Goal: Transaction & Acquisition: Book appointment/travel/reservation

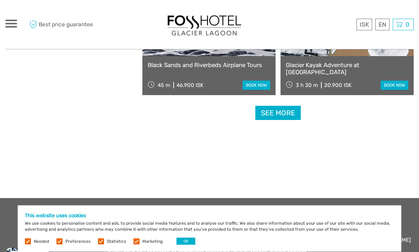
scroll to position [1132, 0]
click at [293, 113] on link "See more" at bounding box center [277, 113] width 45 height 15
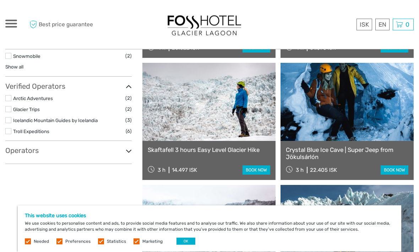
scroll to position [436, 0]
click at [253, 111] on link at bounding box center [208, 102] width 133 height 78
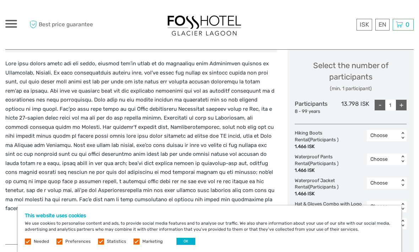
scroll to position [305, 0]
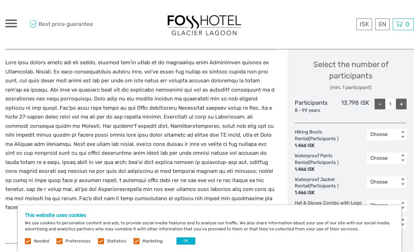
click at [400, 103] on div "+" at bounding box center [401, 104] width 11 height 11
click at [398, 102] on div "+" at bounding box center [401, 104] width 11 height 11
type input "3"
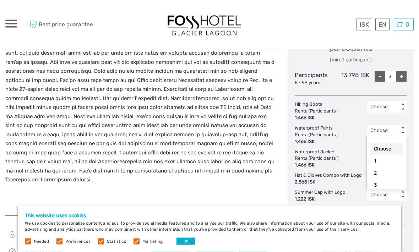
scroll to position [333, 0]
click at [378, 181] on div "3" at bounding box center [386, 185] width 33 height 12
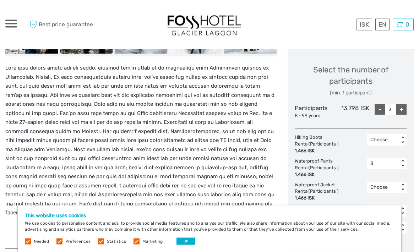
scroll to position [294, 0]
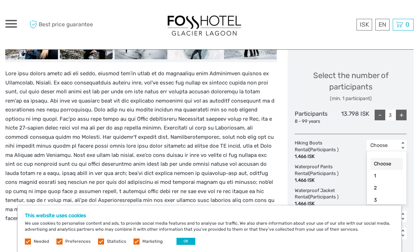
click at [380, 175] on div "1" at bounding box center [386, 176] width 33 height 12
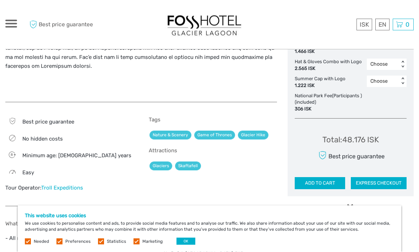
scroll to position [446, 0]
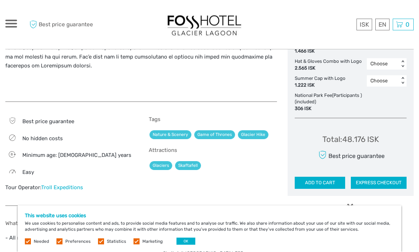
click at [330, 177] on button "ADD TO CART" at bounding box center [320, 183] width 50 height 12
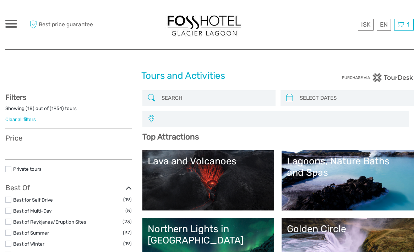
select select
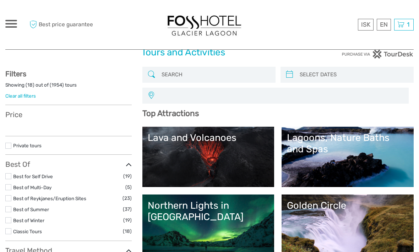
select select
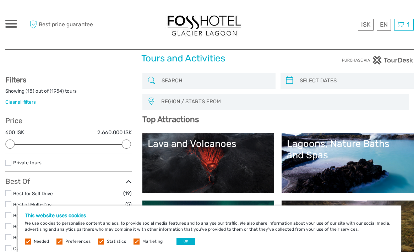
scroll to position [19, 0]
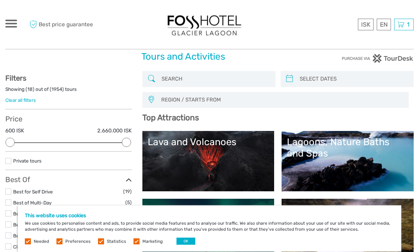
click at [357, 163] on link "Lagoons, Nature Baths and Spas" at bounding box center [347, 162] width 121 height 50
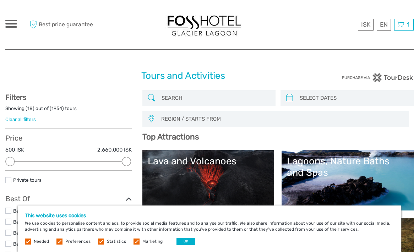
scroll to position [43, 0]
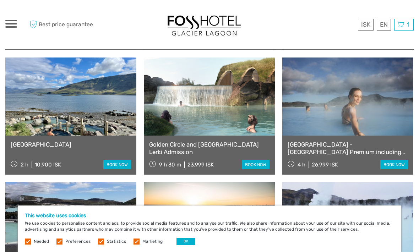
scroll to position [414, 0]
click at [233, 144] on link "Golden Circle and Laugarás Lagoon Lerki Admission" at bounding box center [209, 148] width 120 height 15
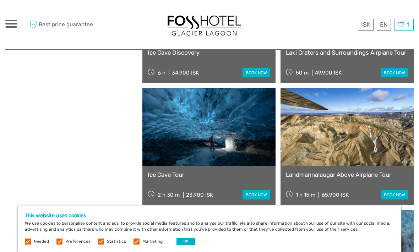
scroll to position [777, 0]
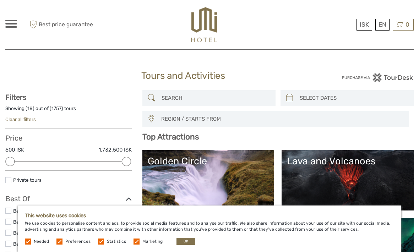
select select
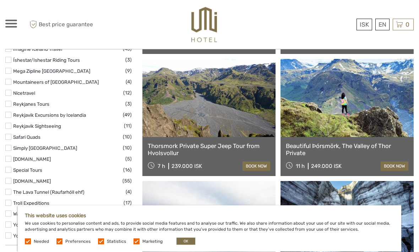
scroll to position [1101, 0]
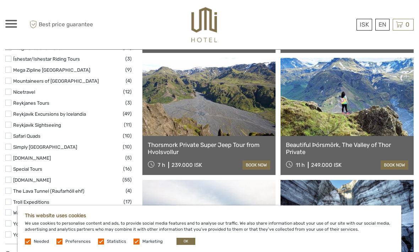
click at [367, 147] on link "Beautiful Þórsmörk, The Valley of Thor Private" at bounding box center [347, 148] width 123 height 15
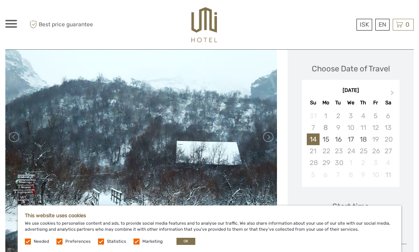
scroll to position [94, 0]
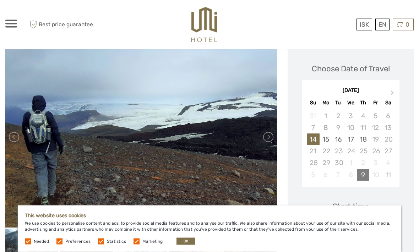
click at [363, 173] on div "9" at bounding box center [363, 175] width 12 height 12
click at [392, 93] on span "Next Month" at bounding box center [392, 94] width 0 height 10
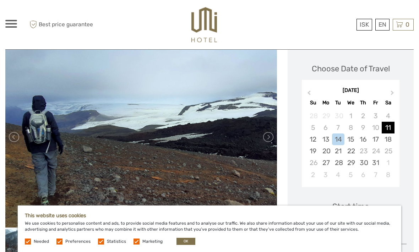
click at [388, 127] on div "11" at bounding box center [388, 128] width 12 height 12
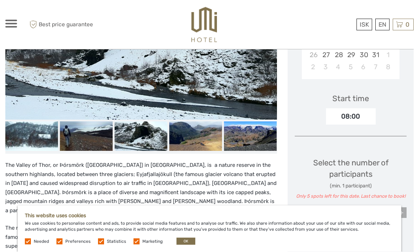
scroll to position [203, 0]
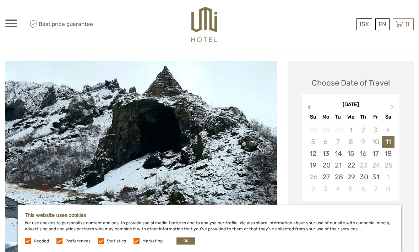
click at [309, 107] on span "Previous Month" at bounding box center [309, 109] width 0 height 10
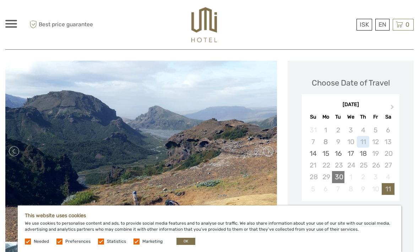
click at [340, 176] on div "30" at bounding box center [338, 177] width 12 height 12
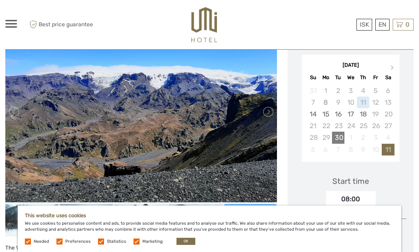
scroll to position [119, 0]
click at [376, 137] on div "3" at bounding box center [375, 138] width 12 height 12
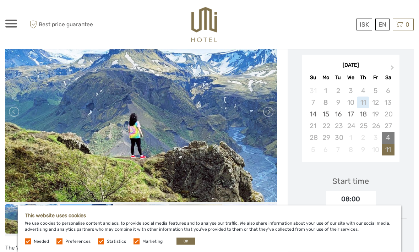
click at [386, 136] on div "4" at bounding box center [388, 138] width 12 height 12
click at [318, 150] on div "5" at bounding box center [313, 150] width 12 height 12
click at [313, 151] on div "5" at bounding box center [313, 150] width 12 height 12
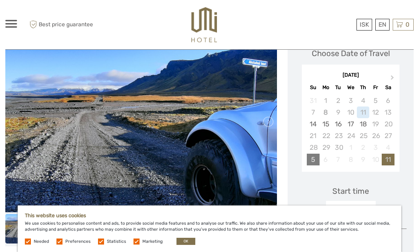
scroll to position [108, 0]
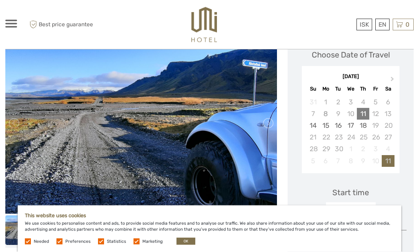
click at [367, 115] on div "11" at bounding box center [363, 114] width 12 height 12
click at [378, 113] on div "12" at bounding box center [375, 114] width 12 height 12
click at [390, 114] on div "13" at bounding box center [388, 114] width 12 height 12
click at [392, 76] on button "Next Month" at bounding box center [392, 80] width 11 height 11
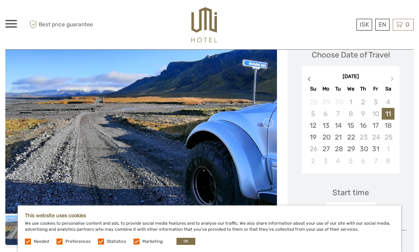
click at [309, 79] on span "Previous Month" at bounding box center [309, 80] width 0 height 10
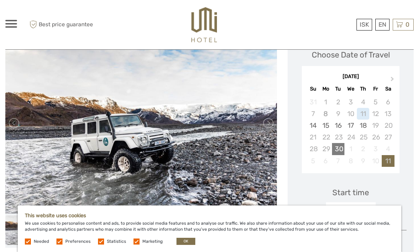
click at [339, 148] on div "30" at bounding box center [338, 149] width 12 height 12
click at [392, 79] on span "Next Month" at bounding box center [392, 80] width 0 height 10
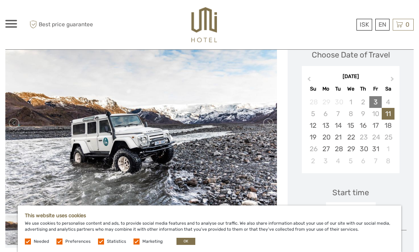
click at [375, 102] on div "3" at bounding box center [375, 102] width 12 height 12
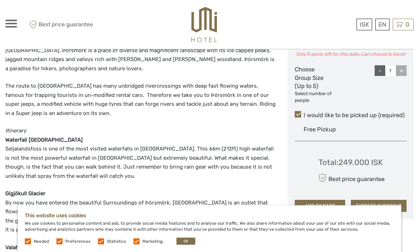
scroll to position [342, 0]
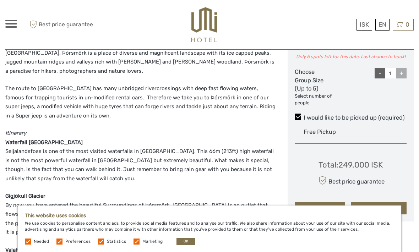
click at [298, 115] on span at bounding box center [298, 117] width 6 height 6
click at [304, 115] on input "I would like to be picked up (required)" at bounding box center [304, 115] width 0 height 0
click at [300, 114] on span at bounding box center [298, 117] width 6 height 6
click at [304, 115] on input "I would like to be picked up (required)" at bounding box center [304, 115] width 0 height 0
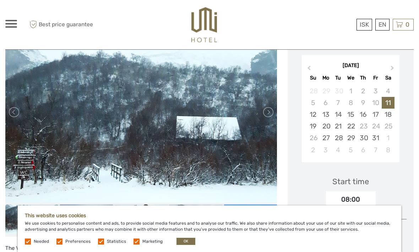
scroll to position [119, 0]
click at [272, 110] on link at bounding box center [267, 112] width 11 height 11
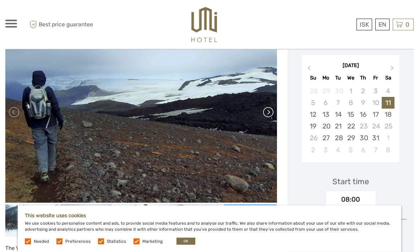
scroll to position [119, 0]
click at [269, 110] on link at bounding box center [267, 112] width 11 height 11
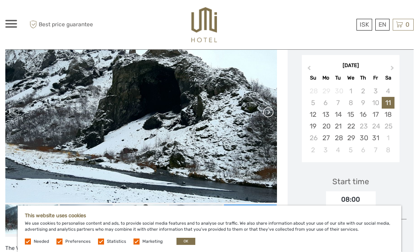
click at [270, 110] on link at bounding box center [267, 112] width 11 height 11
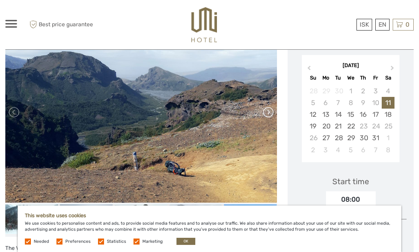
click at [271, 112] on link at bounding box center [267, 112] width 11 height 11
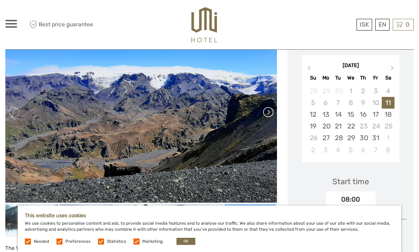
click at [270, 113] on link at bounding box center [267, 112] width 11 height 11
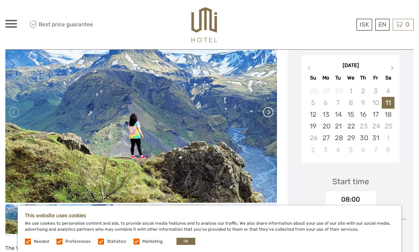
click at [268, 110] on link at bounding box center [267, 112] width 11 height 11
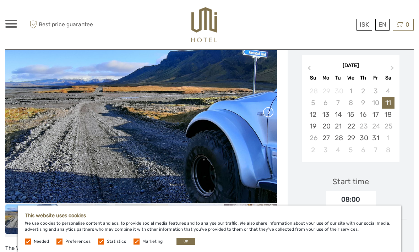
click at [269, 110] on link at bounding box center [267, 112] width 11 height 11
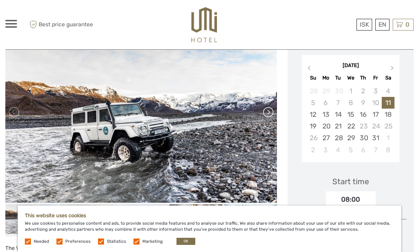
click at [269, 112] on link at bounding box center [267, 112] width 11 height 11
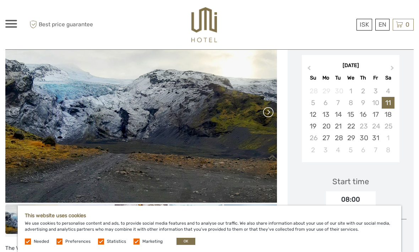
click at [268, 112] on link at bounding box center [267, 112] width 11 height 11
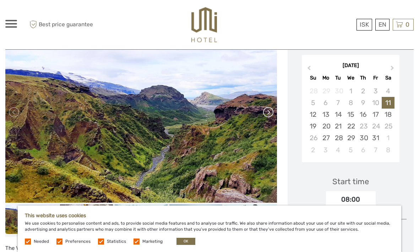
click at [269, 110] on link at bounding box center [267, 112] width 11 height 11
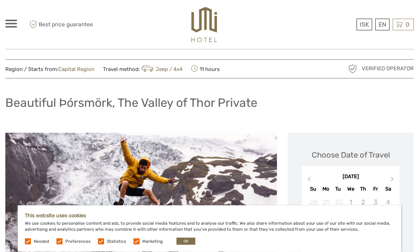
scroll to position [0, 0]
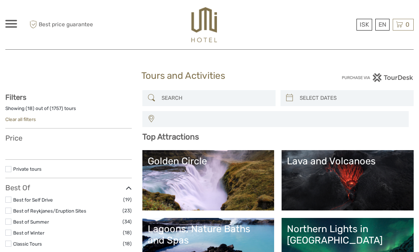
select select
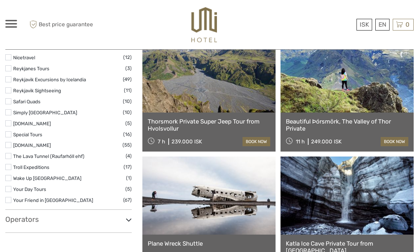
select select
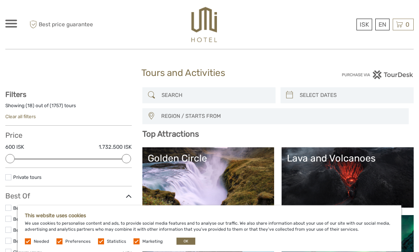
scroll to position [0, 0]
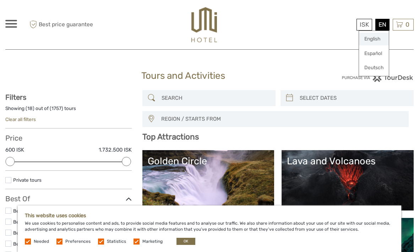
click at [375, 39] on link "English" at bounding box center [374, 39] width 30 height 13
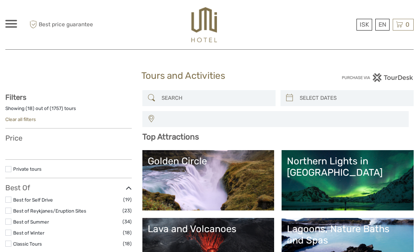
select select
